Goal: Task Accomplishment & Management: Manage account settings

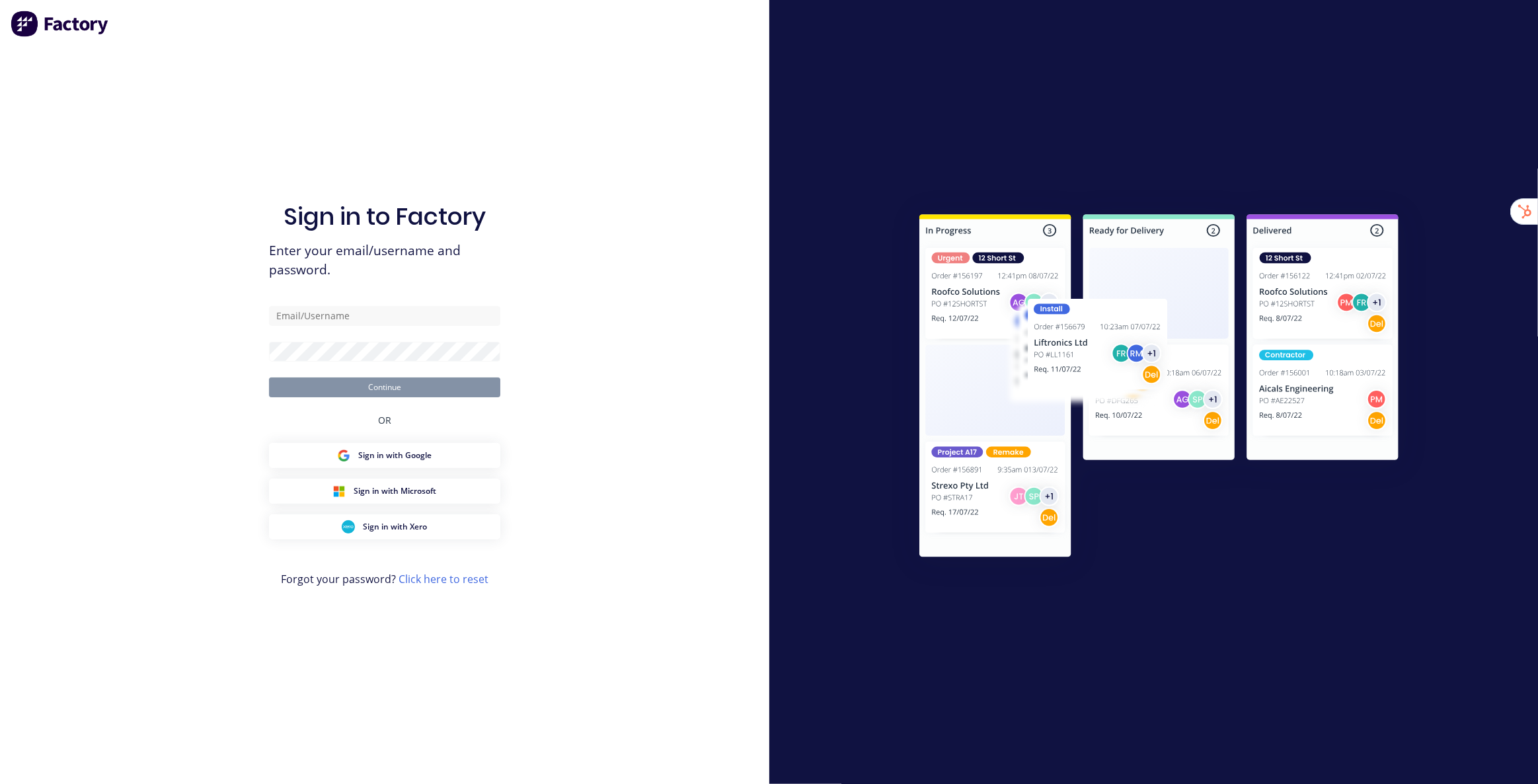
type input "[EMAIL_ADDRESS][DOMAIN_NAME]"
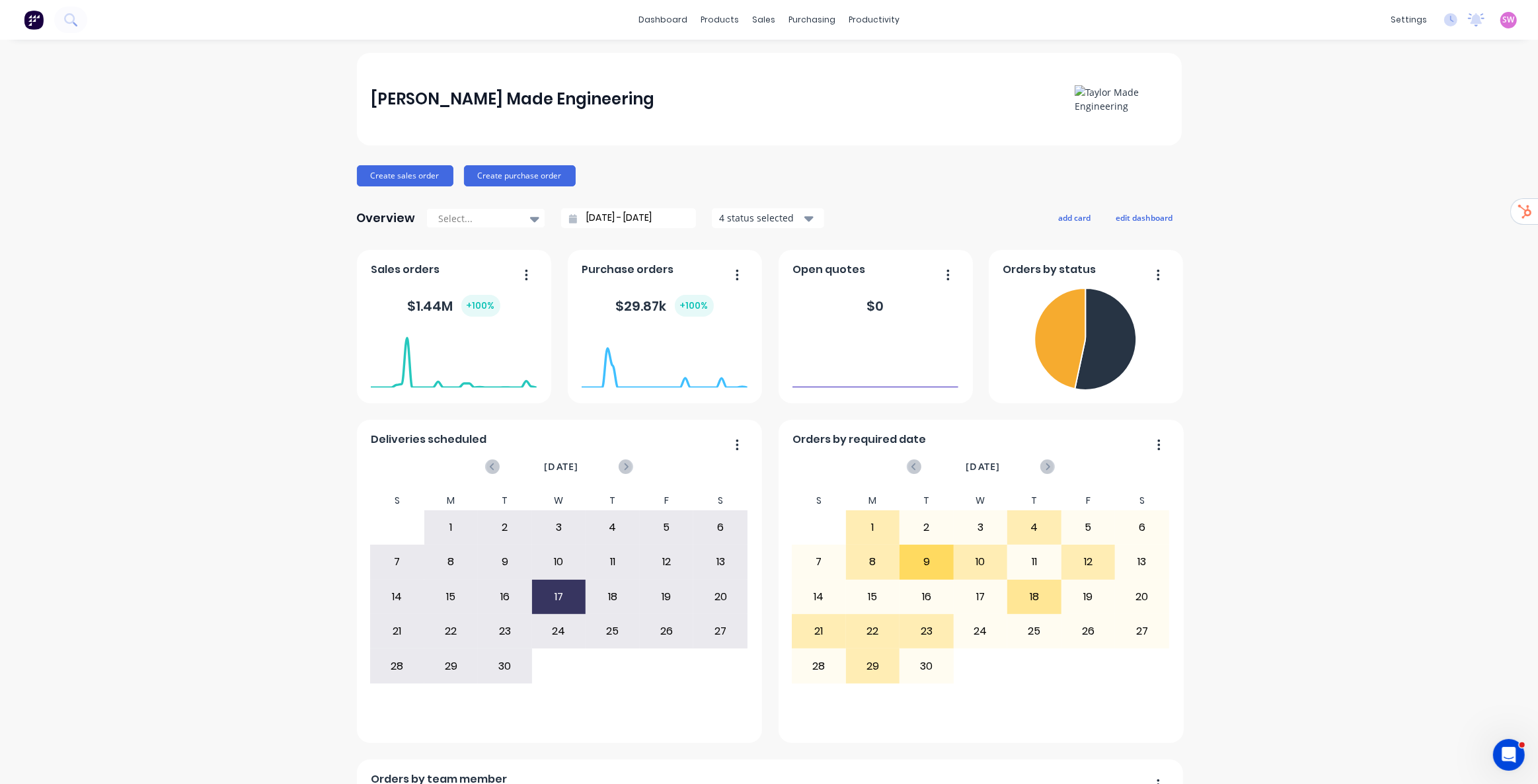
drag, startPoint x: 670, startPoint y: 23, endPoint x: 694, endPoint y: 39, distance: 28.8
click at [670, 23] on link "dashboard" at bounding box center [662, 20] width 62 height 20
click at [1504, 20] on span "SW" at bounding box center [1509, 20] width 12 height 12
click at [1393, 161] on div "Sign out" at bounding box center [1396, 165] width 35 height 12
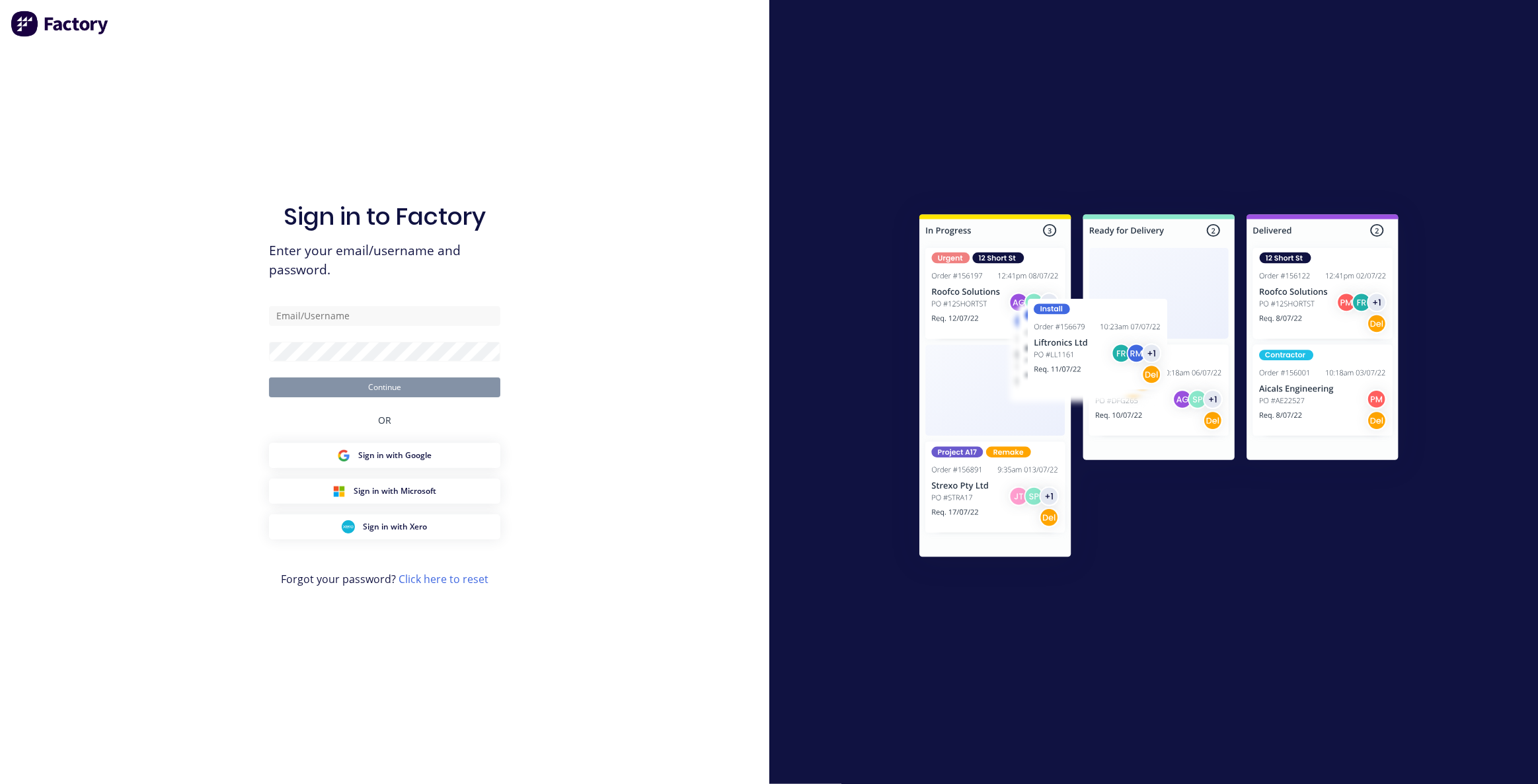
type input "[EMAIL_ADDRESS][DOMAIN_NAME]"
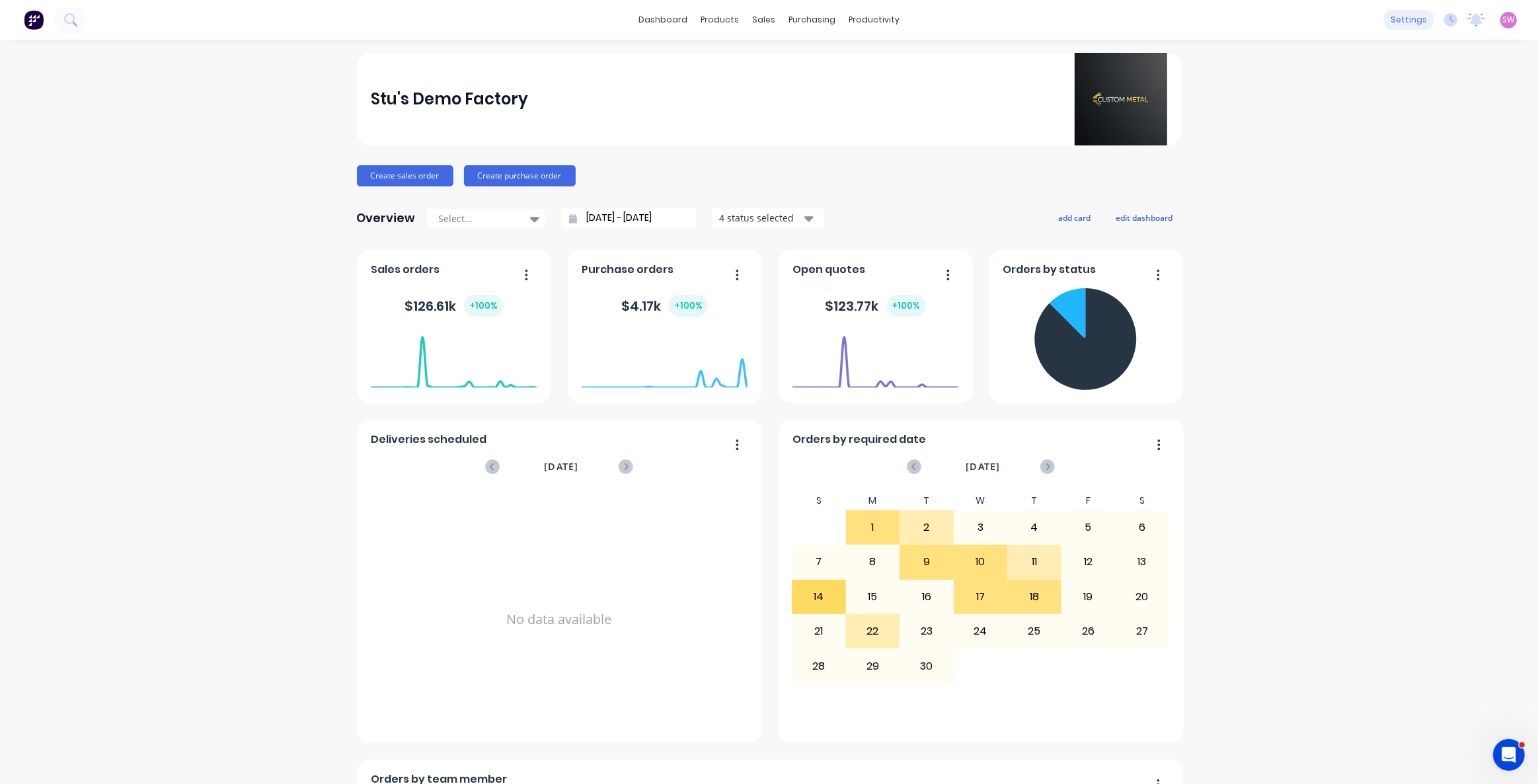
click at [1405, 17] on div "settings" at bounding box center [1409, 20] width 49 height 20
click at [1315, 92] on link "Team" at bounding box center [1338, 89] width 175 height 26
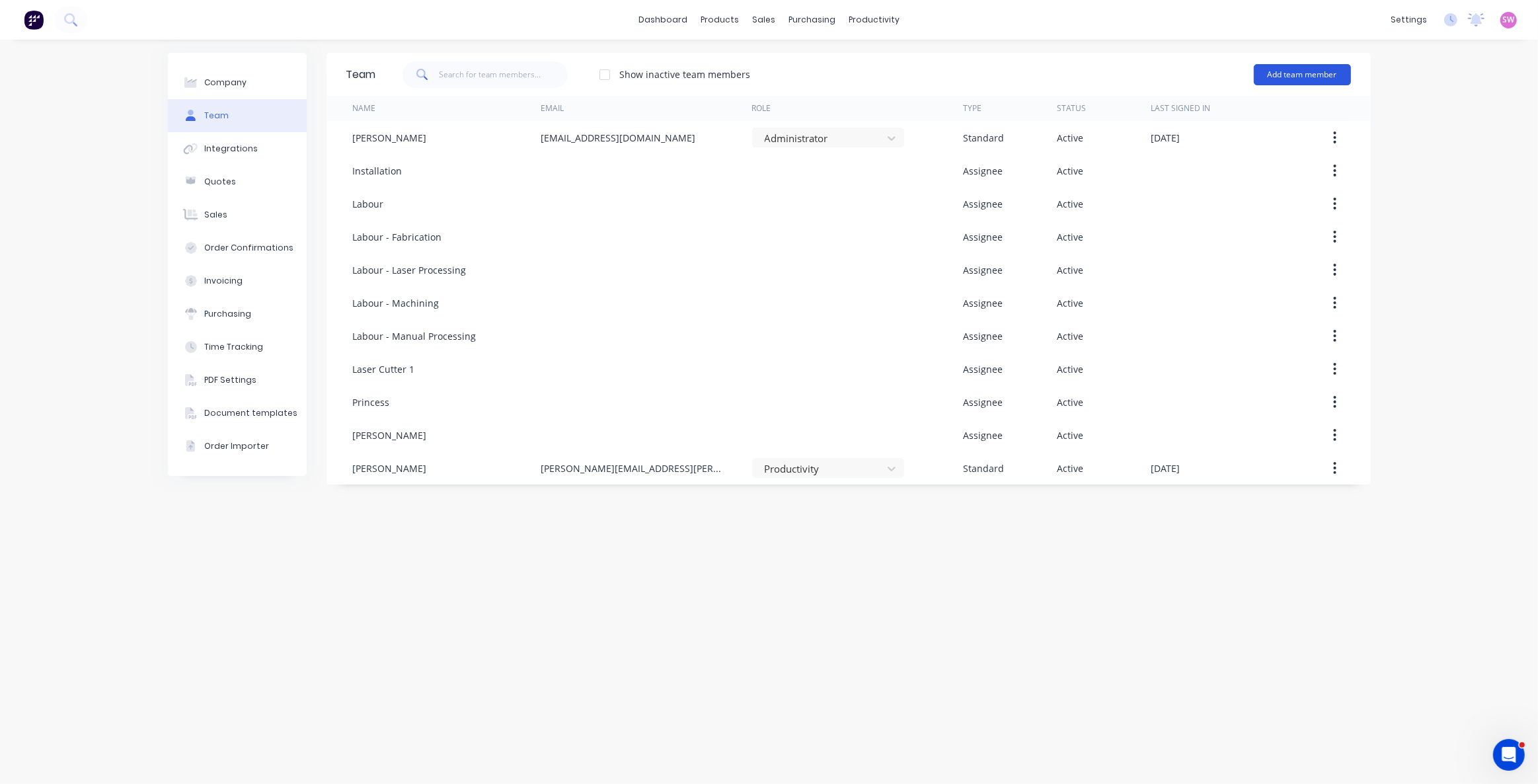
click at [1310, 77] on button "Add team member" at bounding box center [1302, 74] width 97 height 21
click at [1210, 114] on span "A team member that can login to Factory" at bounding box center [1245, 119] width 188 height 12
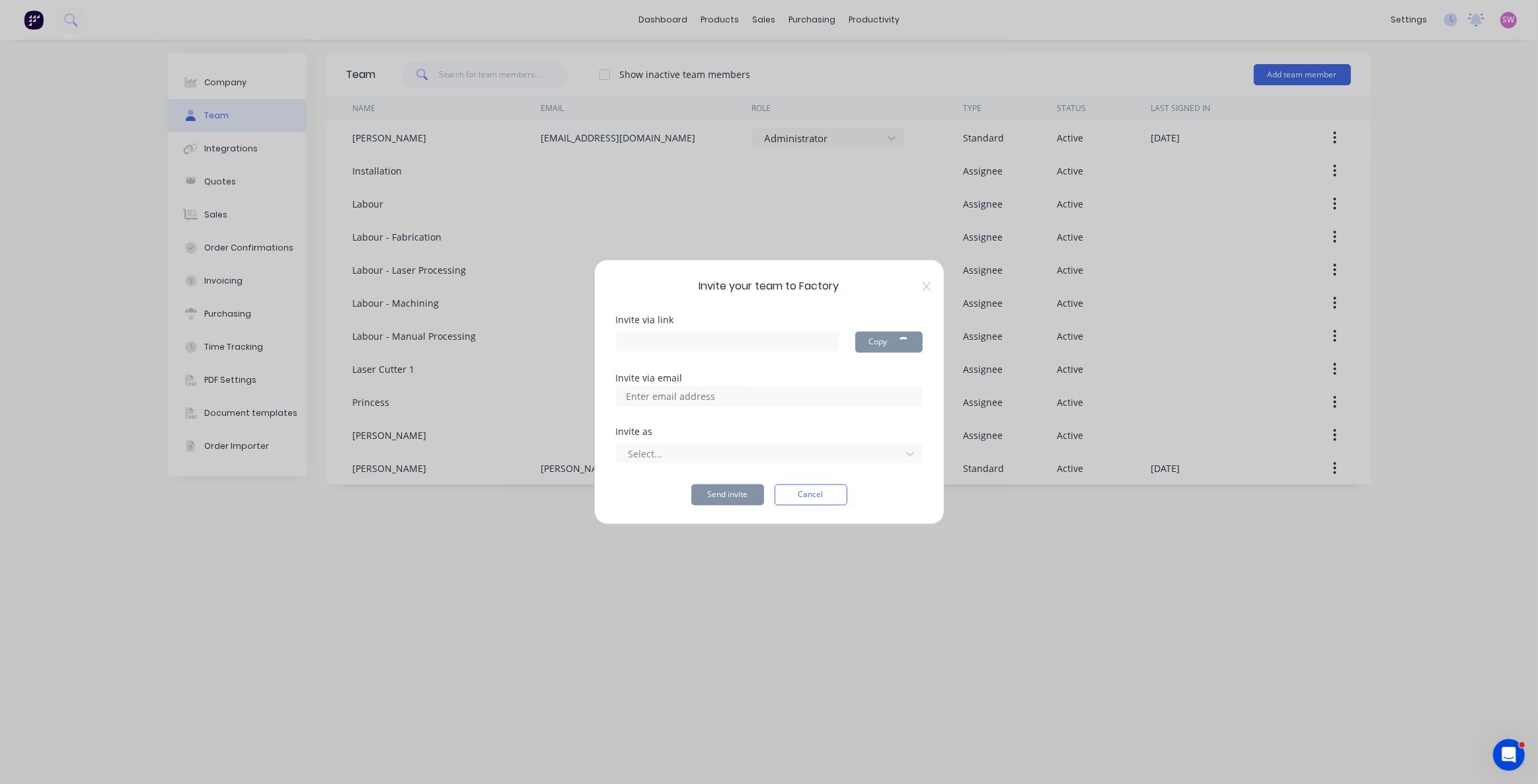
type input "https://app.factory.app/invite/RiRoLFgd"
click at [673, 395] on input at bounding box center [685, 396] width 132 height 20
type input "rob@factory.app"
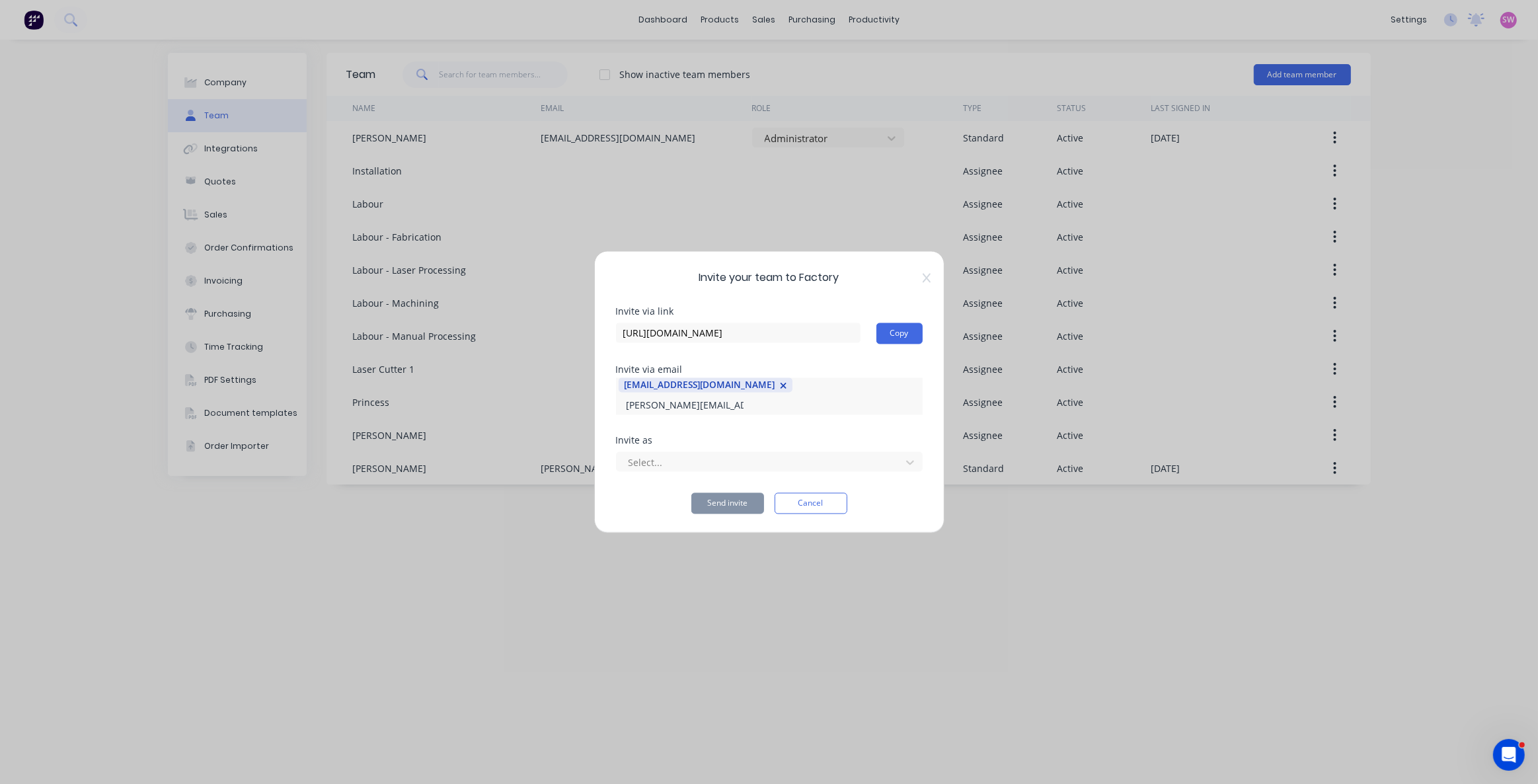
type input "david@factory.app"
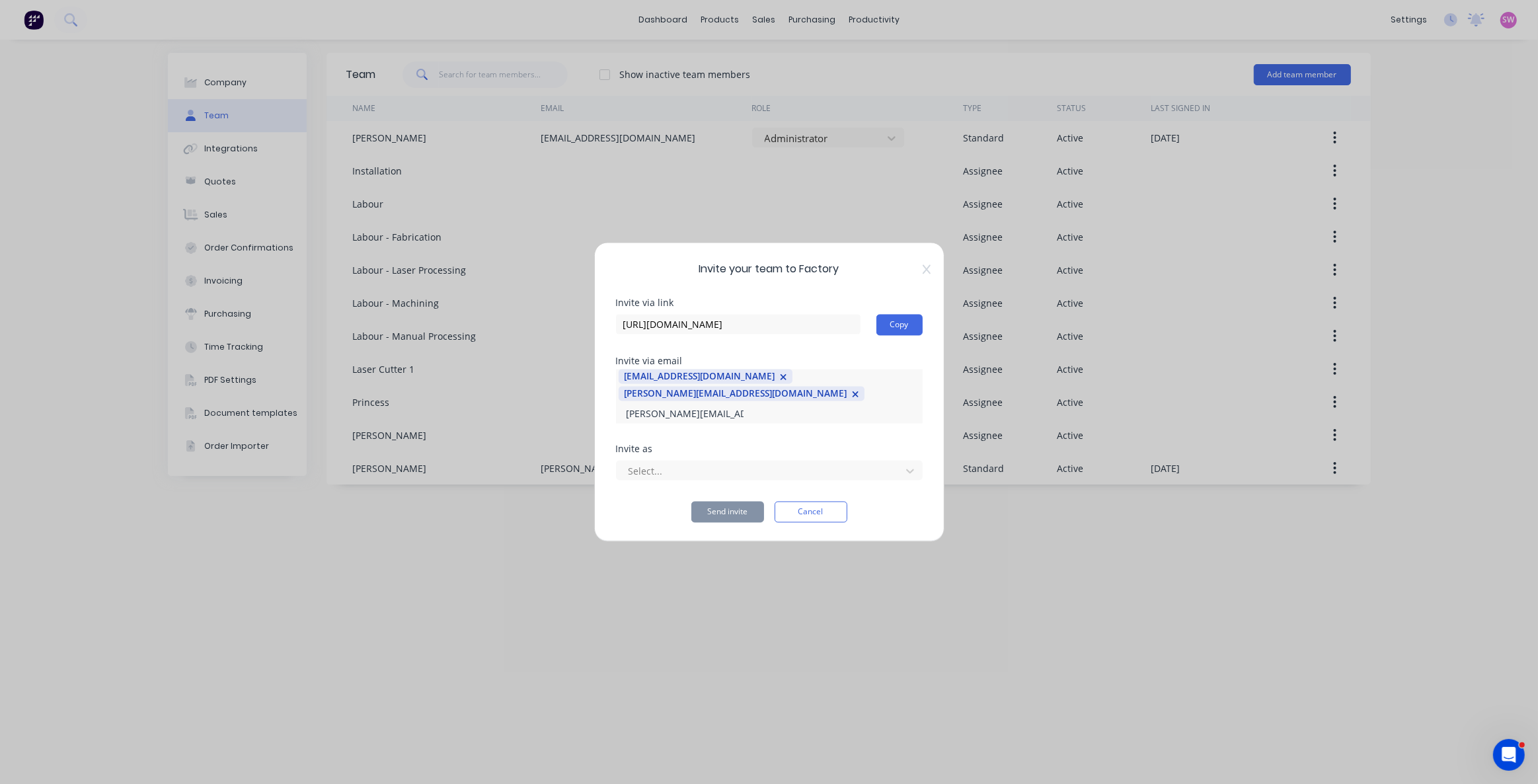
type input "tony@factory.app"
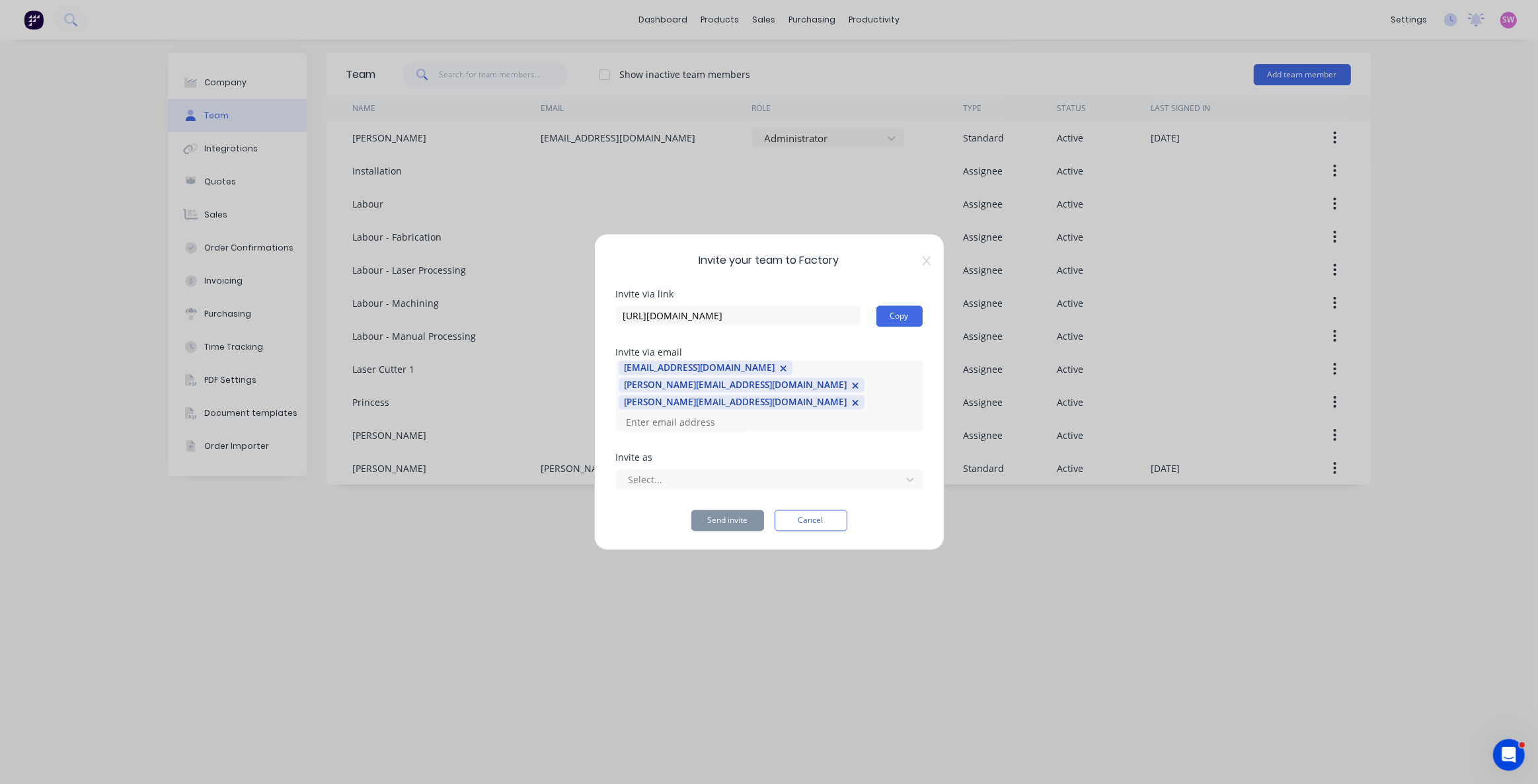
click at [781, 372] on icon "button" at bounding box center [783, 368] width 6 height 6
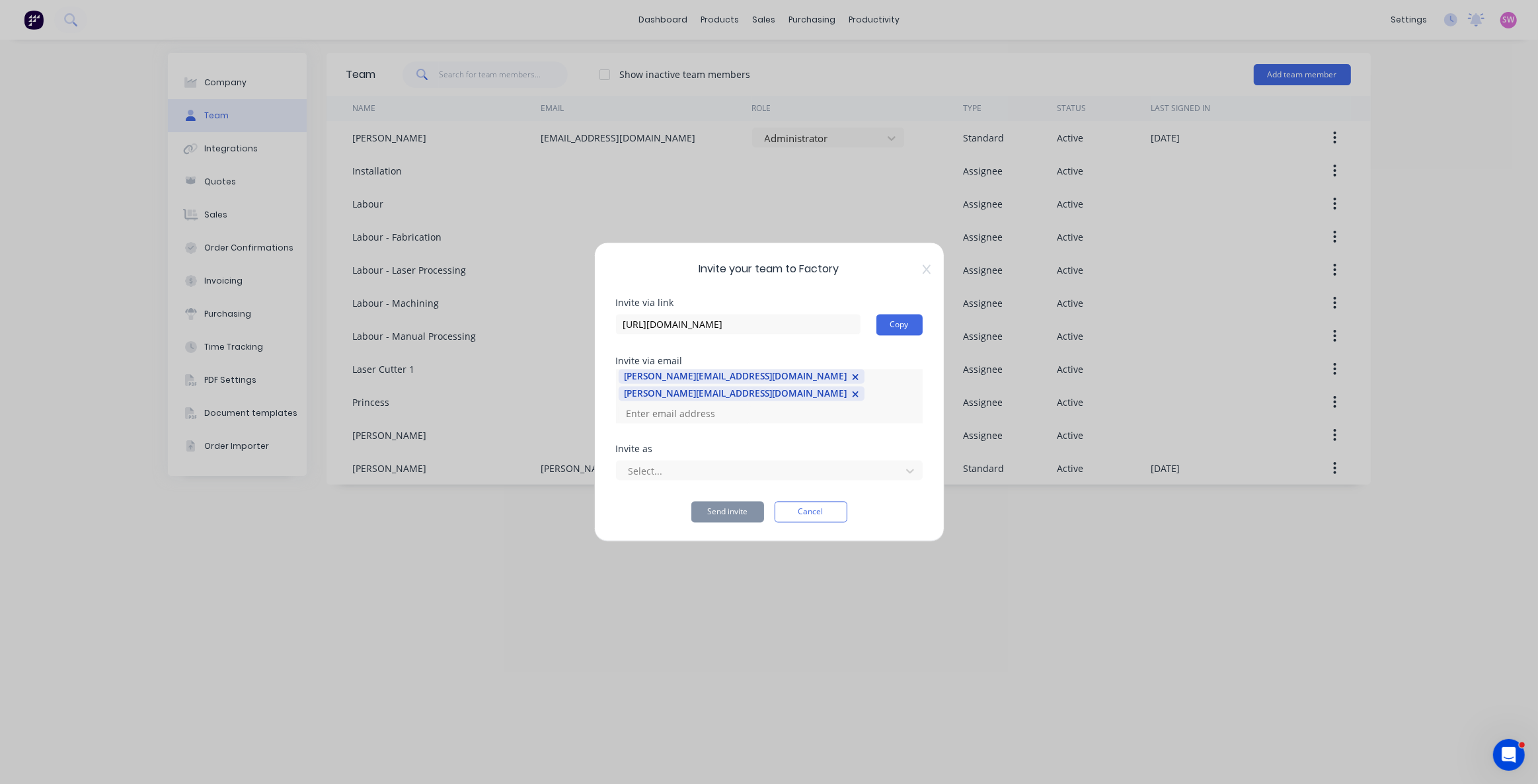
click at [847, 382] on button "button" at bounding box center [852, 376] width 12 height 15
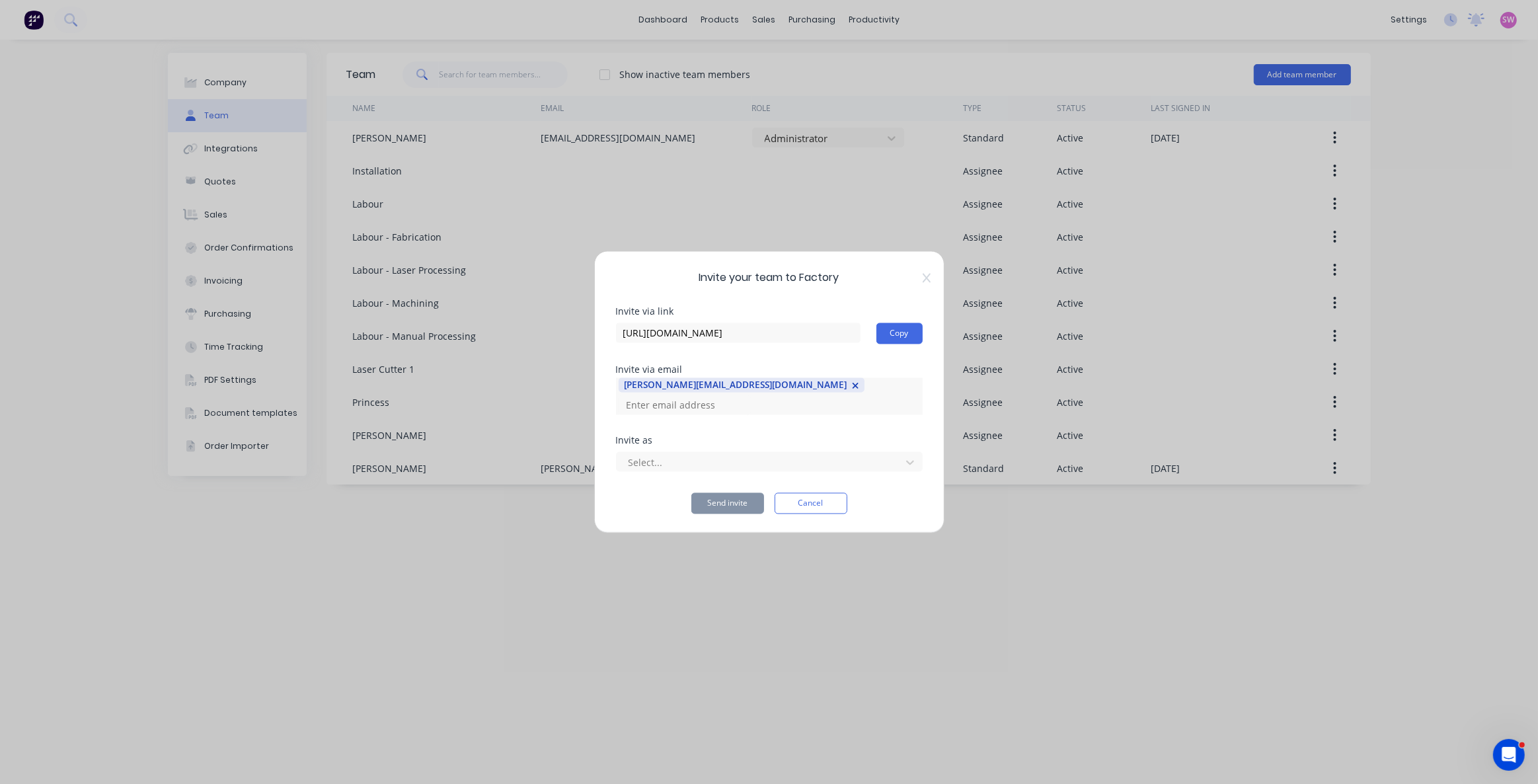
click at [852, 390] on icon "button" at bounding box center [856, 385] width 7 height 9
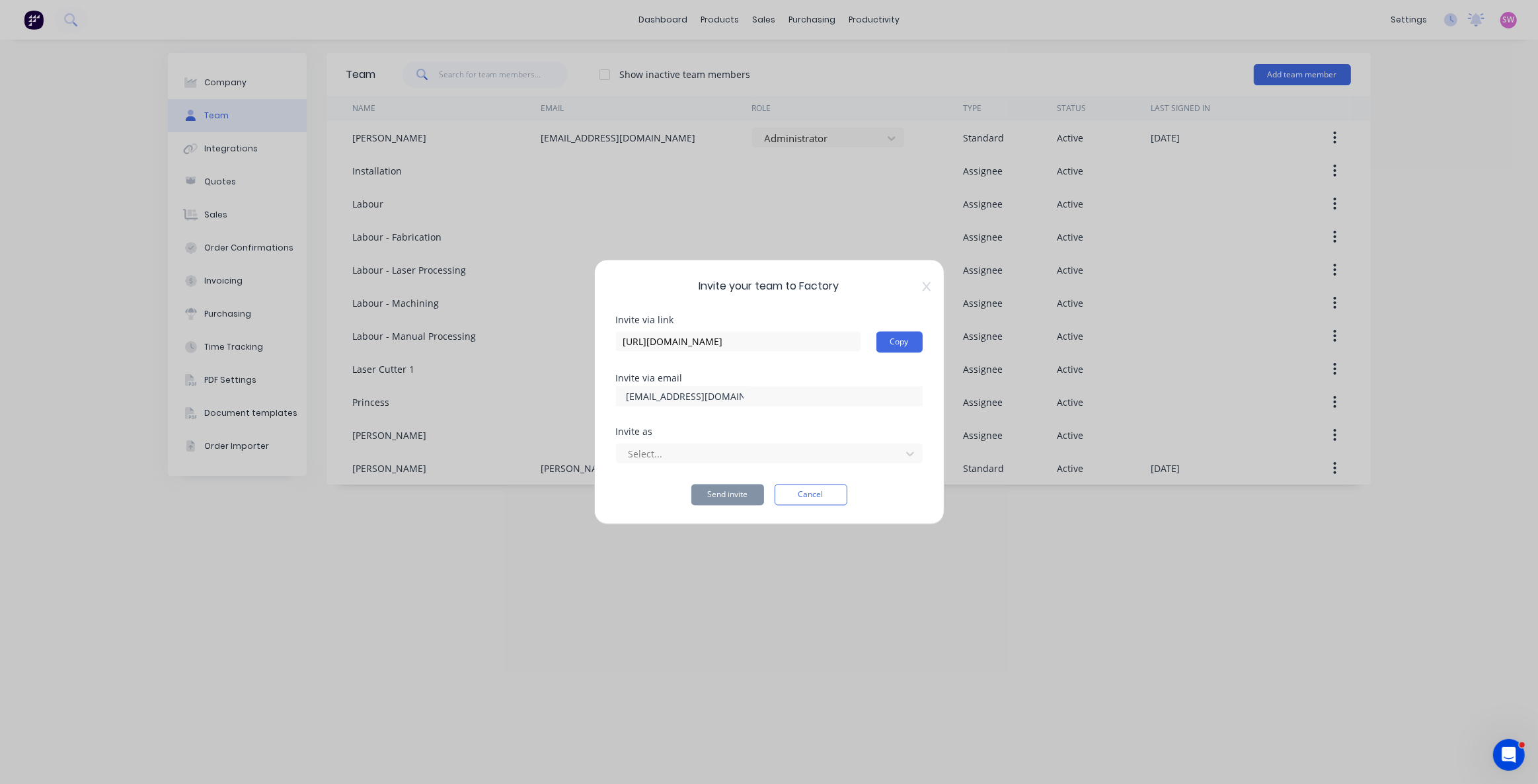
type input "[EMAIL_ADDRESS][DOMAIN_NAME]"
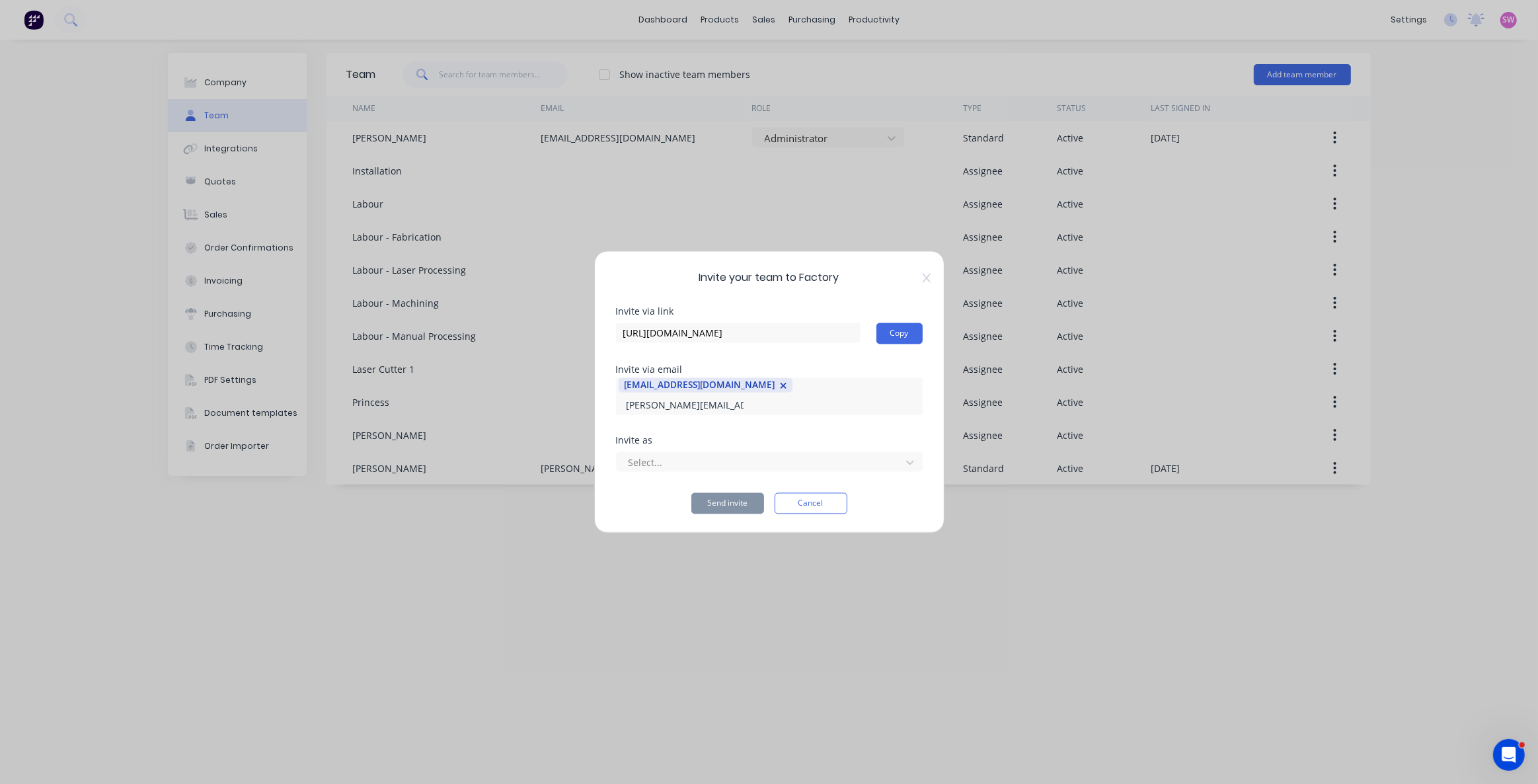
scroll to position [0, 6]
type input "[PERSON_NAME][EMAIL_ADDRESS][DOMAIN_NAME]"
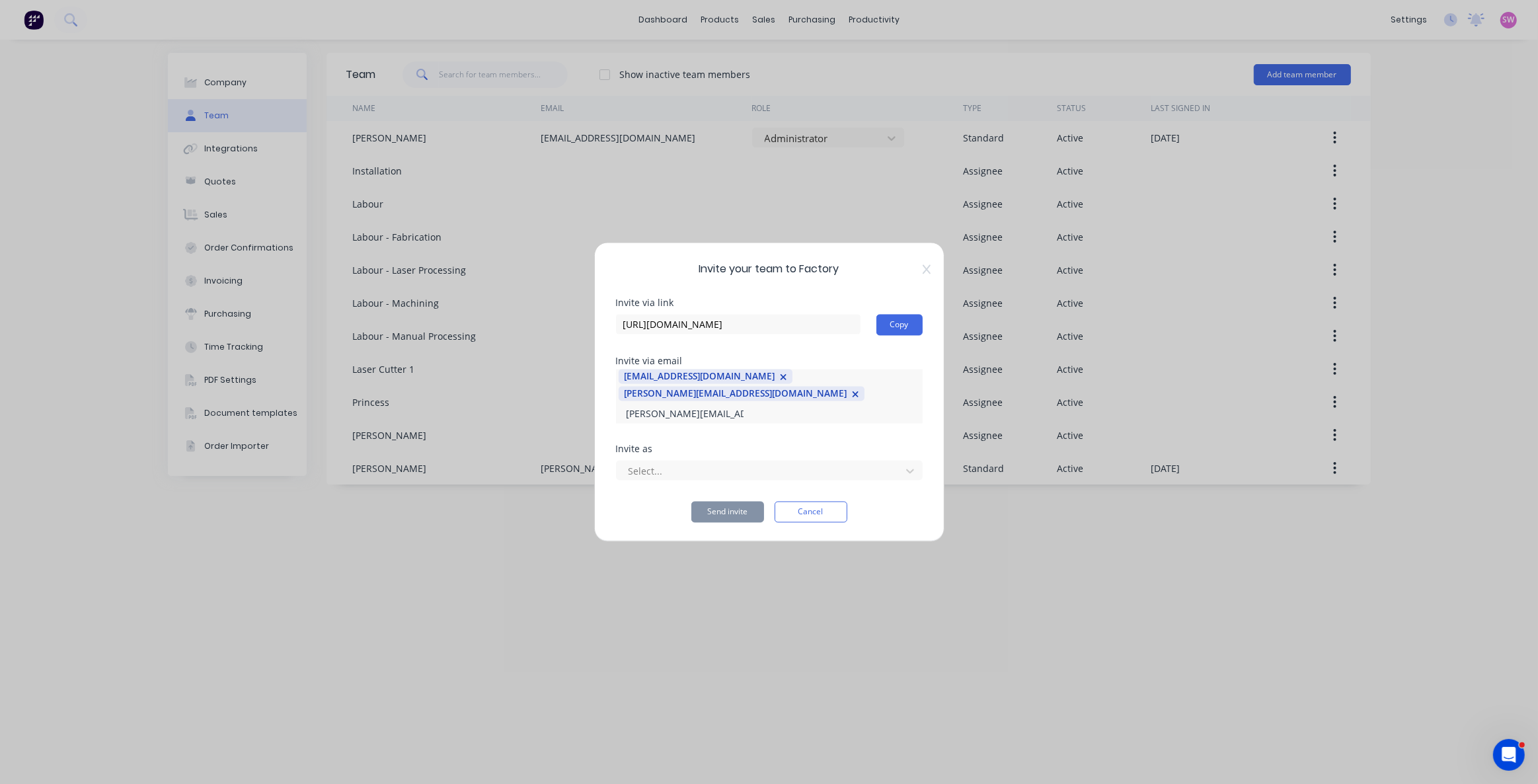
scroll to position [0, 6]
type input "[PERSON_NAME][EMAIL_ADDRESS][DOMAIN_NAME]"
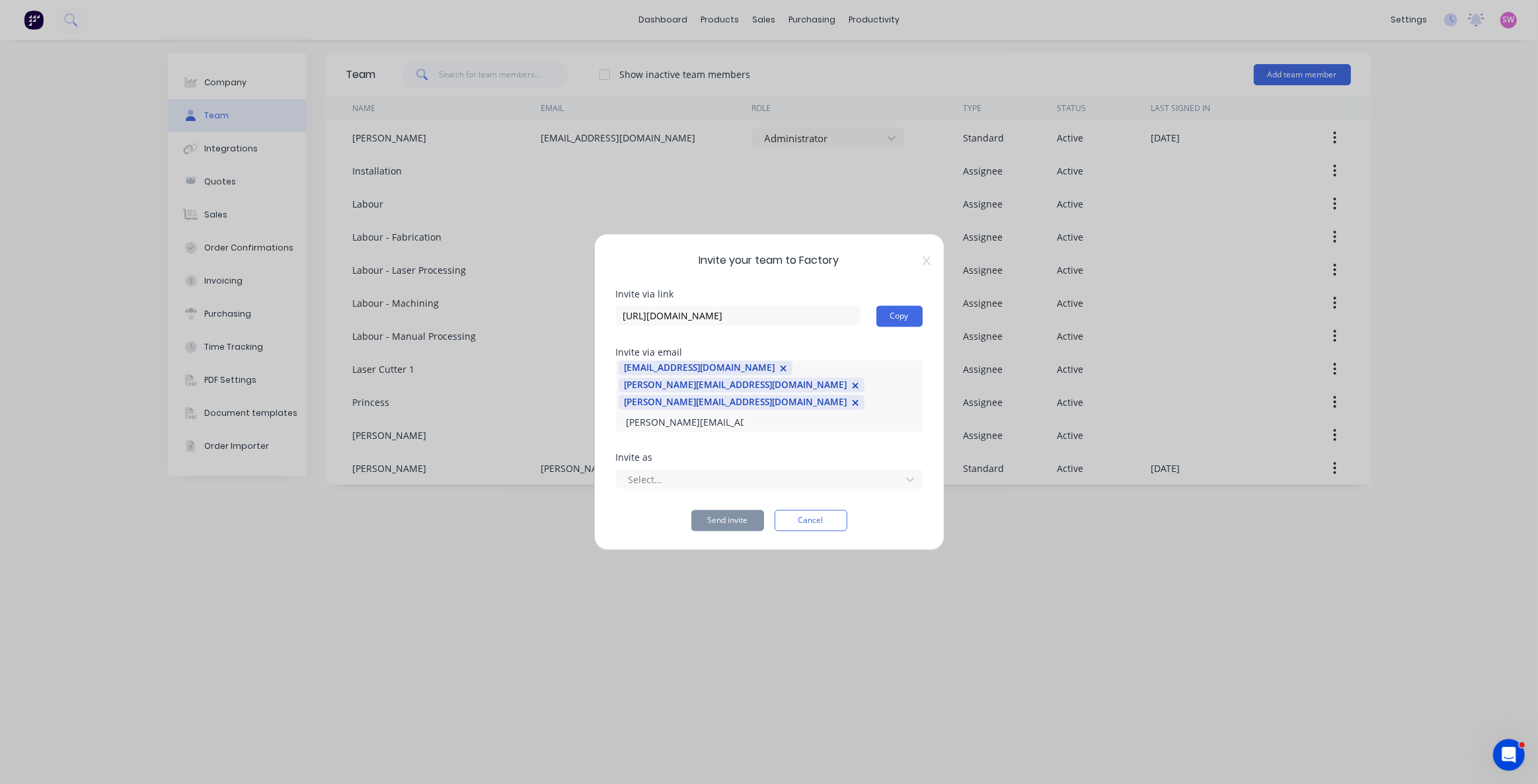
scroll to position [0, 1]
type input "[PERSON_NAME][EMAIL_ADDRESS][DOMAIN_NAME]"
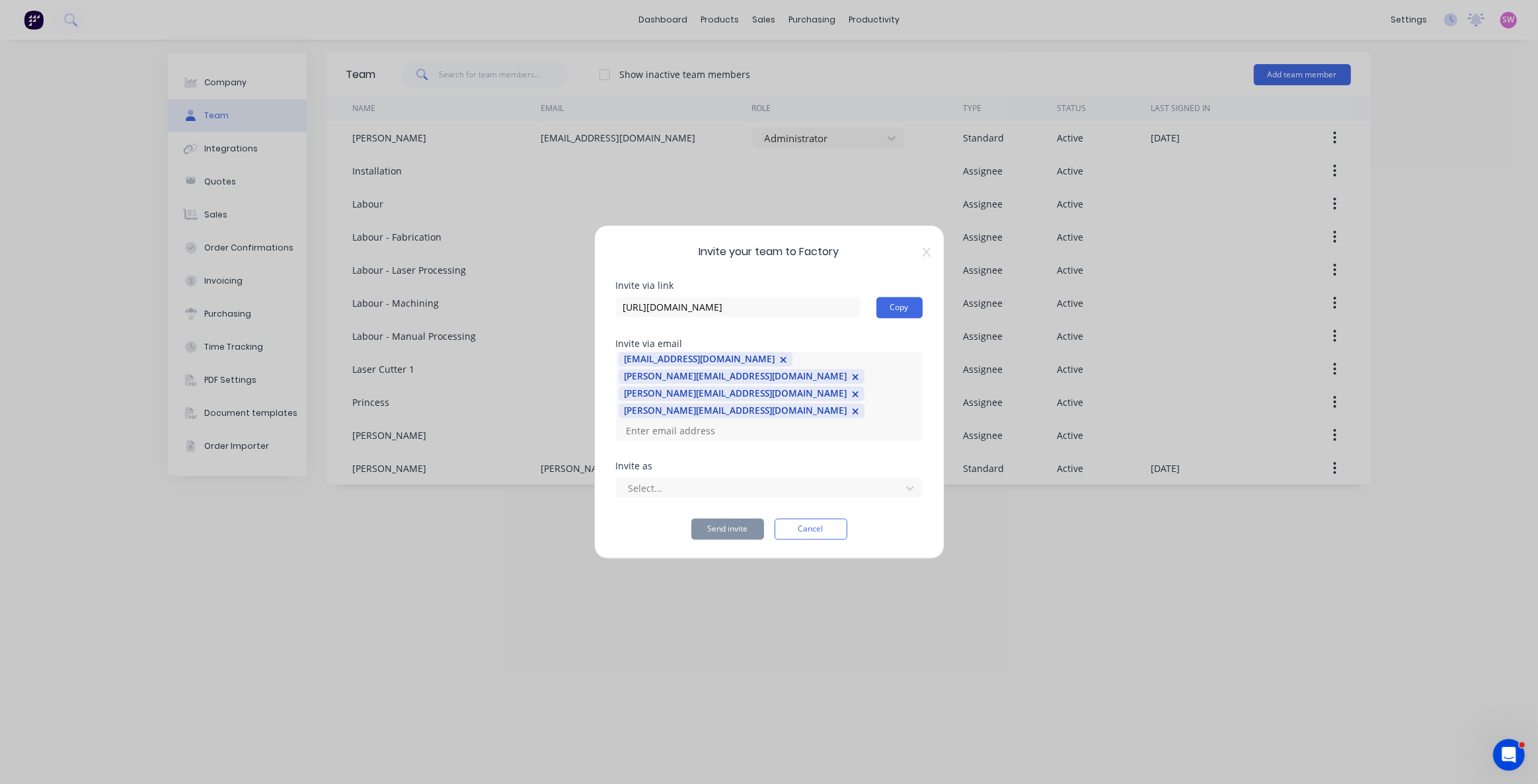
click at [688, 482] on div "Invite as Select..." at bounding box center [769, 490] width 306 height 57
click at [693, 480] on div at bounding box center [760, 488] width 267 height 17
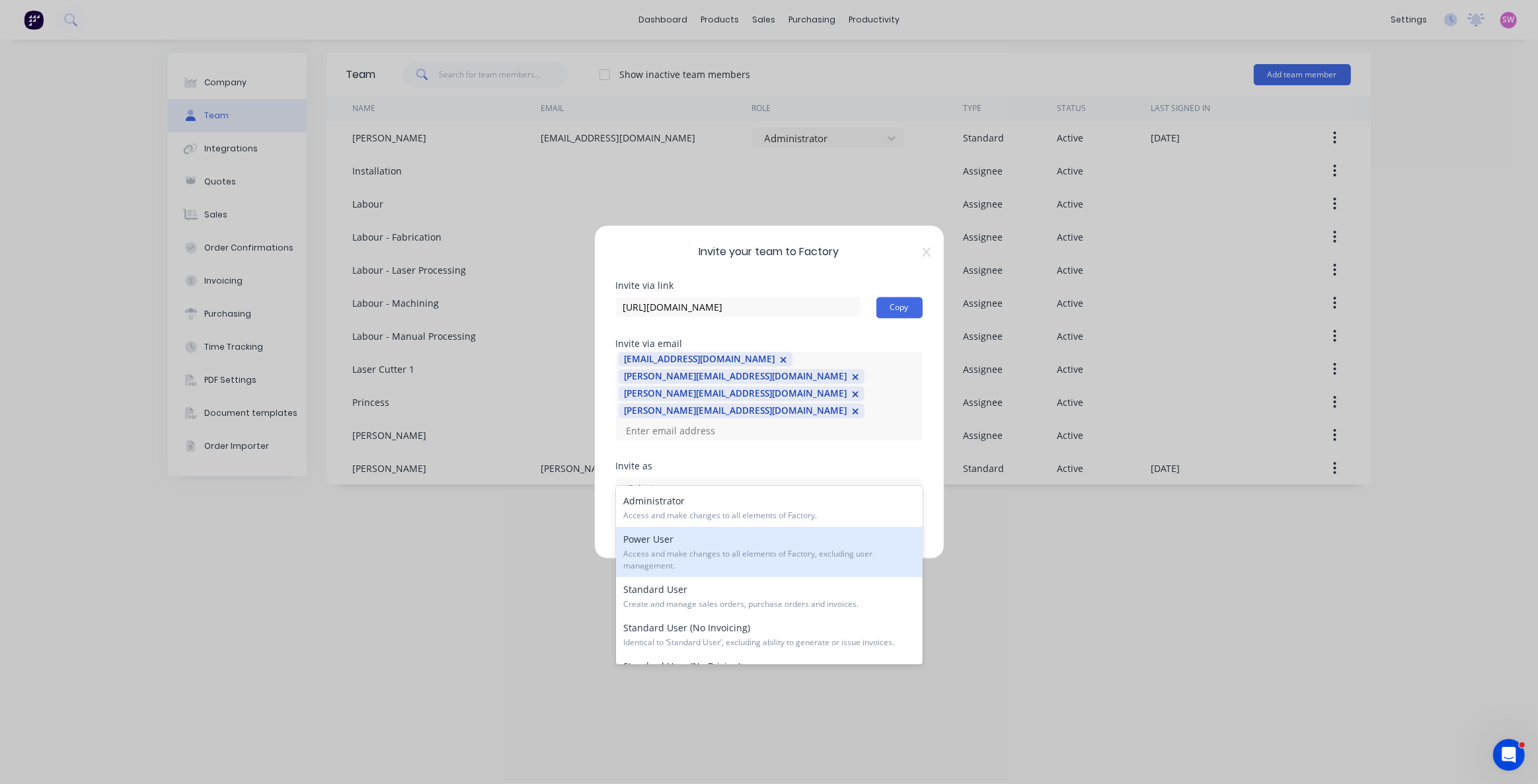
click at [677, 539] on div "Power User Access and make changes to all elements of Factory, excluding user m…" at bounding box center [769, 552] width 306 height 50
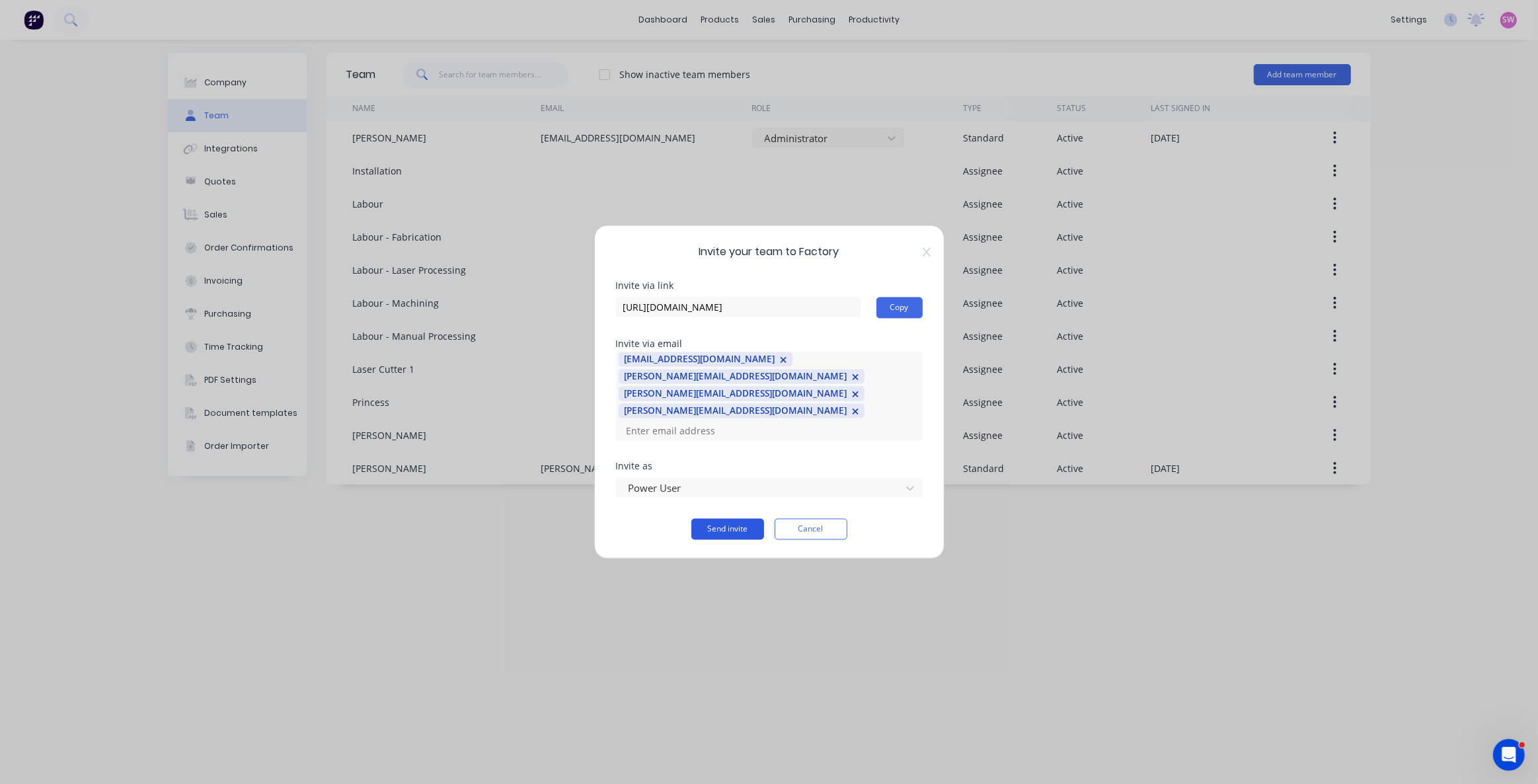
click at [748, 519] on button "Send invite" at bounding box center [728, 529] width 73 height 21
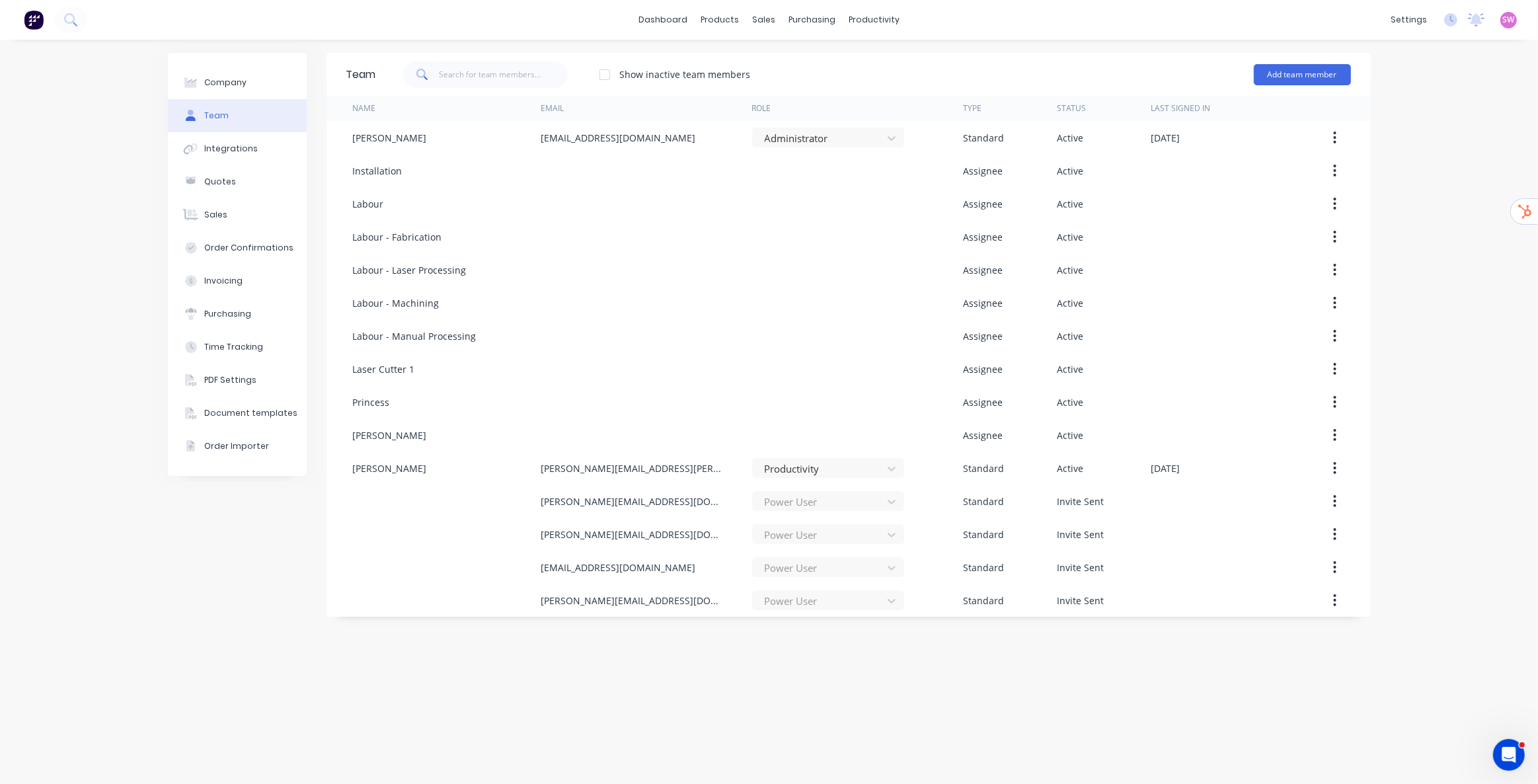
click at [1427, 382] on div "Company Team Integrations Quotes Sales Order Confirmations Invoicing Purchasing…" at bounding box center [769, 412] width 1538 height 744
